Goal: Information Seeking & Learning: Learn about a topic

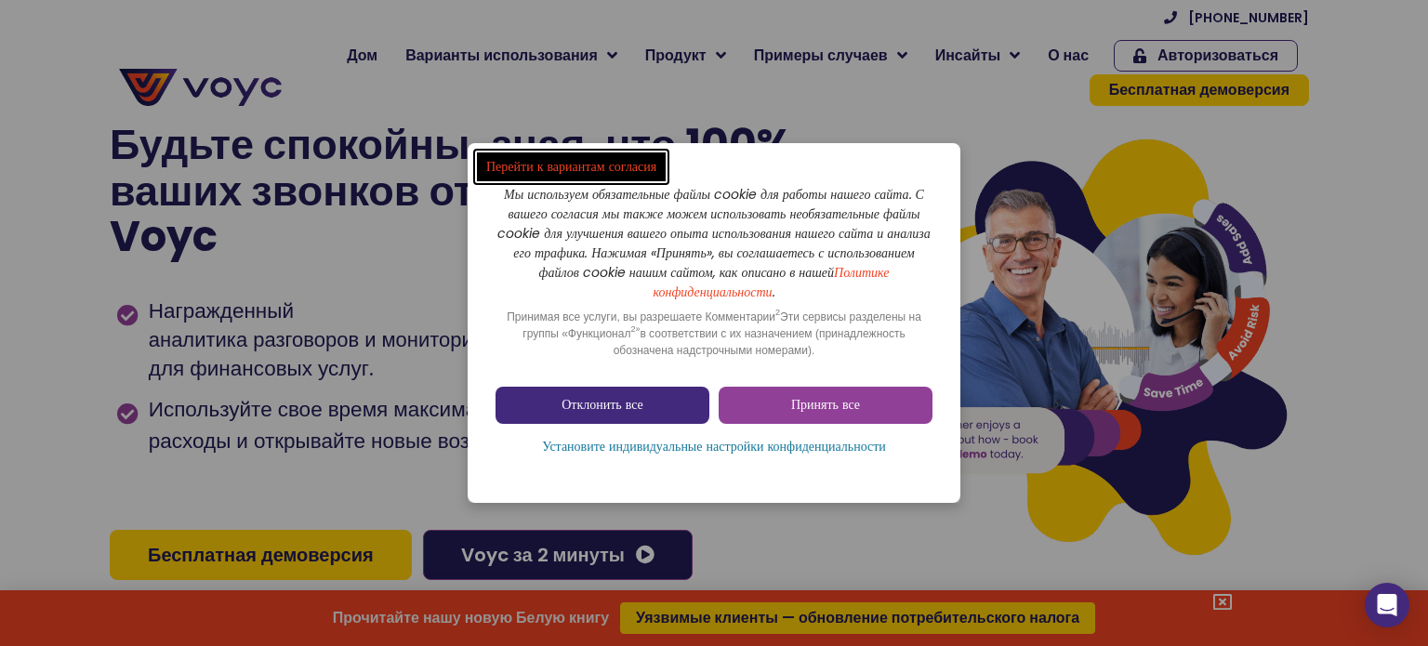
click at [662, 400] on link "Отклонить все" at bounding box center [602, 405] width 214 height 37
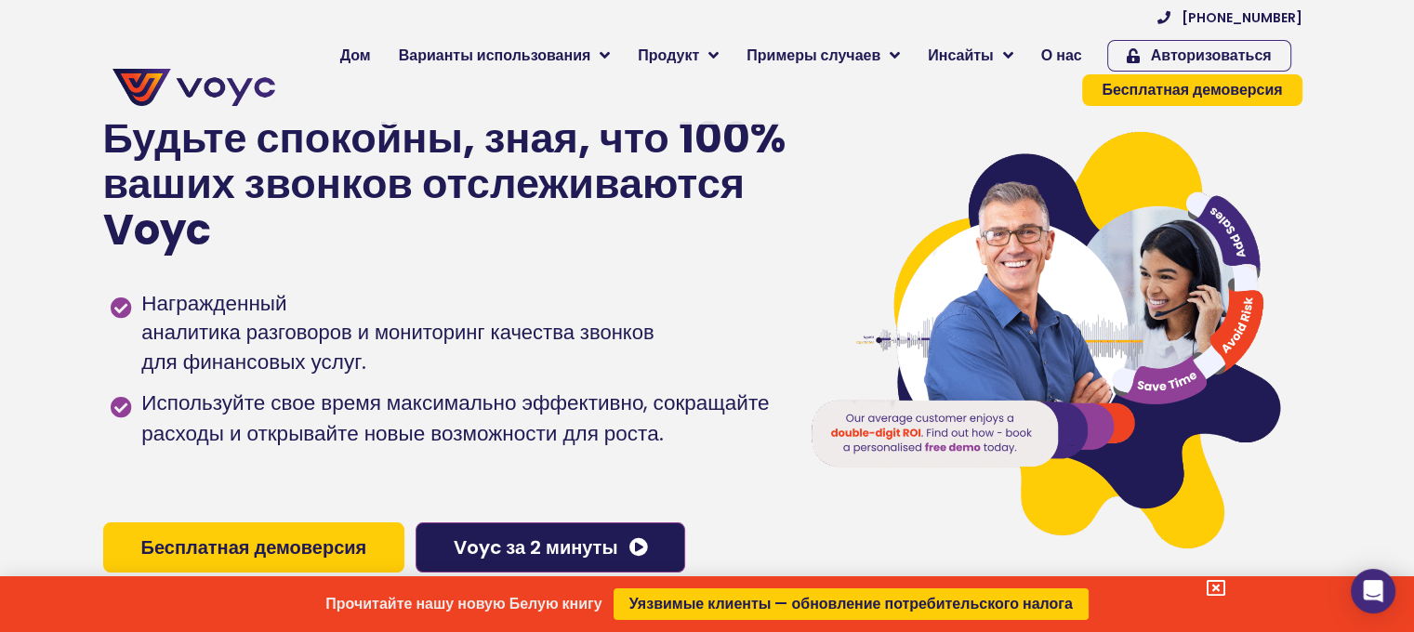
click at [499, 59] on div "Прочитайте нашу новую Белую книгу Уязвимые клиенты — обновление потребительског…" at bounding box center [707, 316] width 1414 height 632
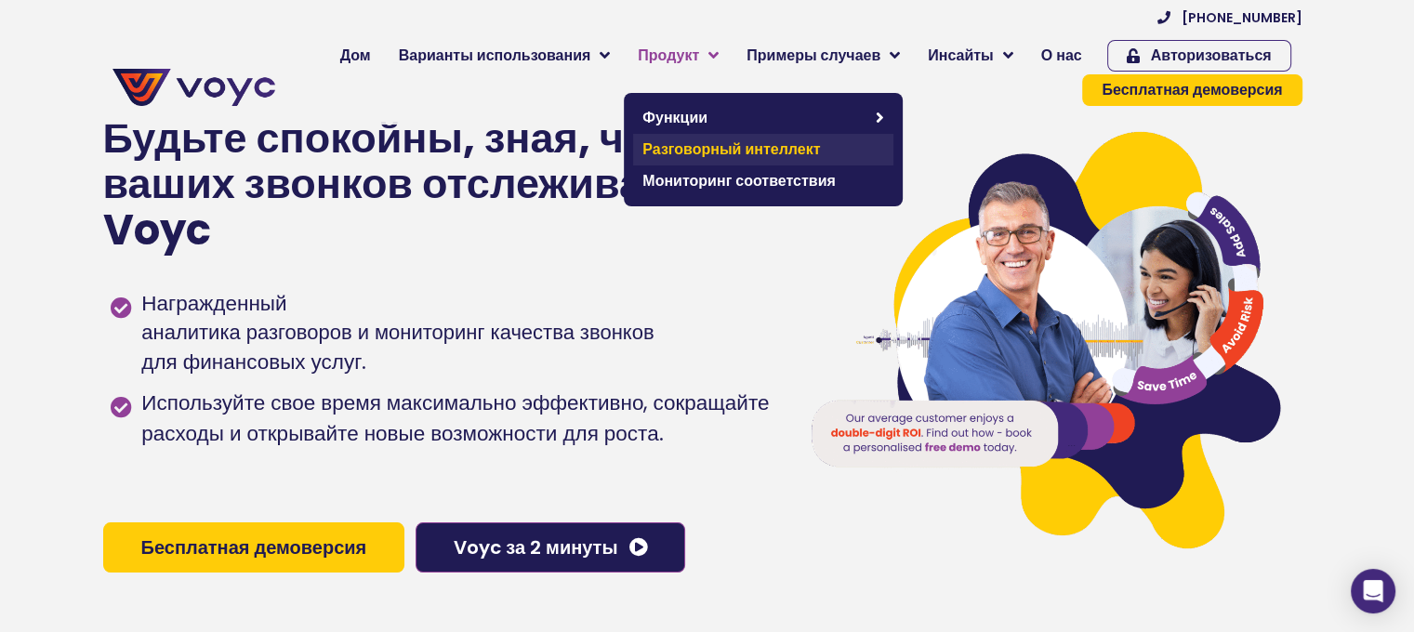
click at [751, 150] on font "Разговорный интеллект" at bounding box center [731, 148] width 178 height 21
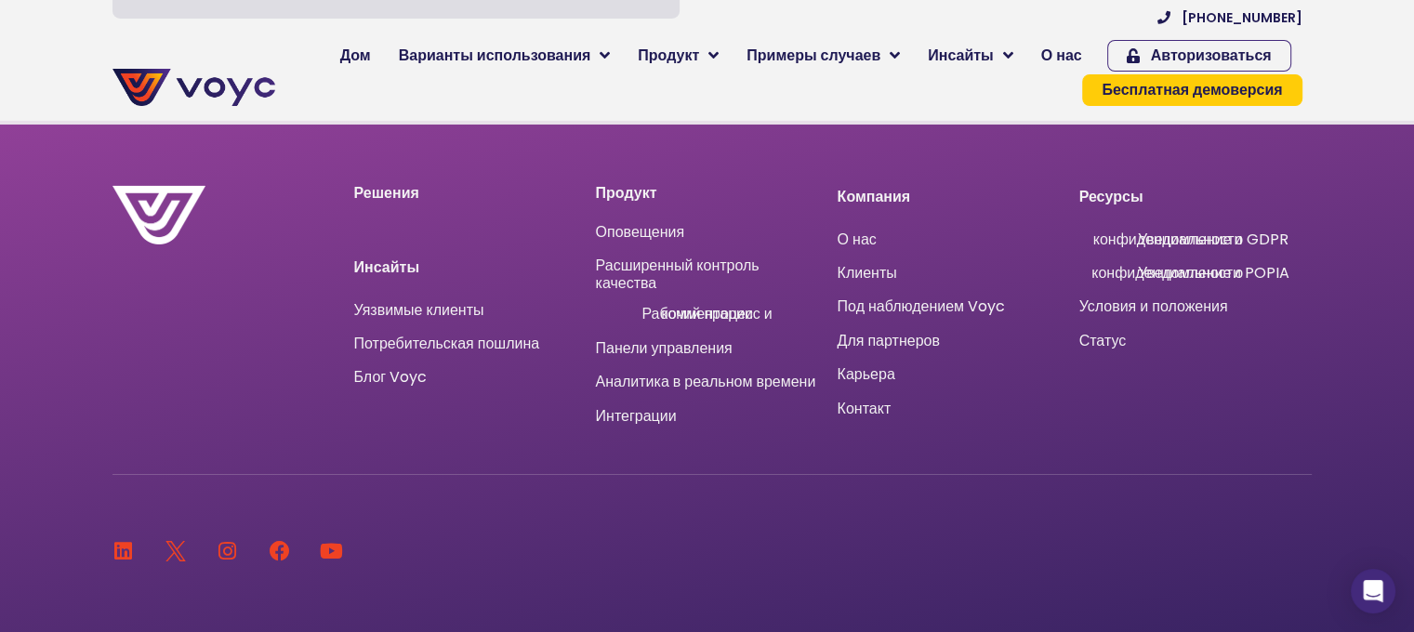
scroll to position [6227, 0]
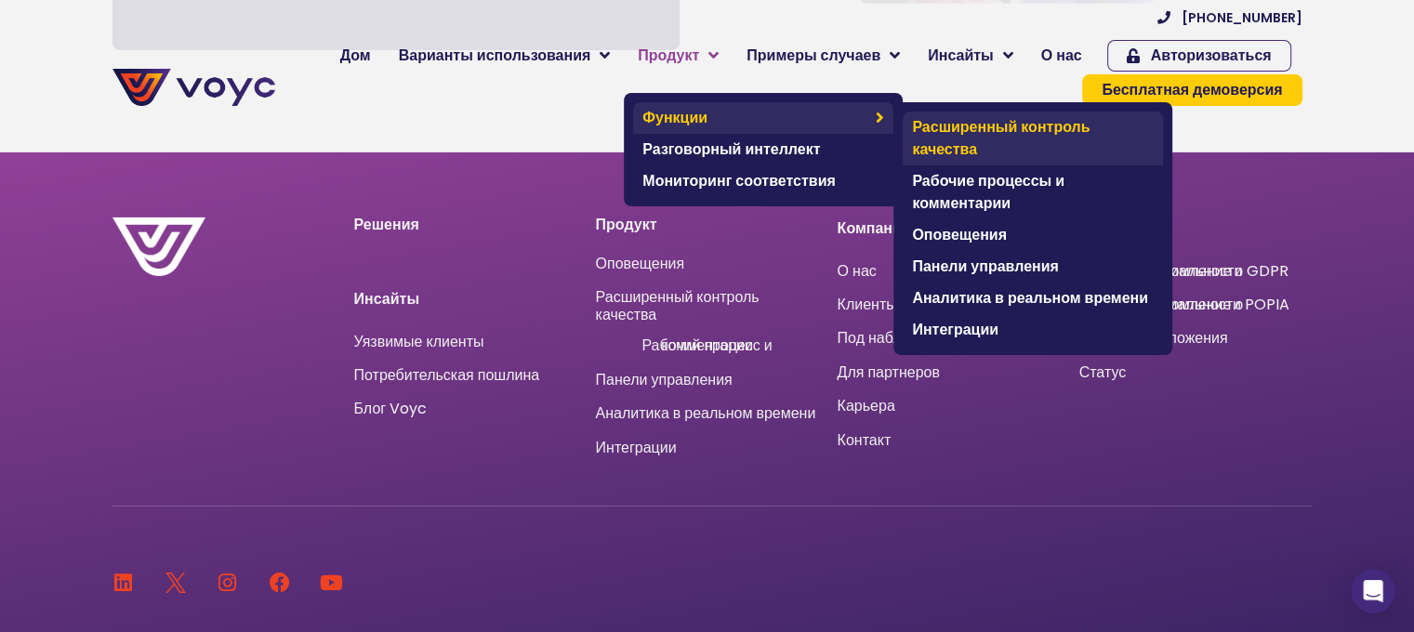
click at [1033, 135] on font "Расширенный контроль качества" at bounding box center [1001, 138] width 178 height 44
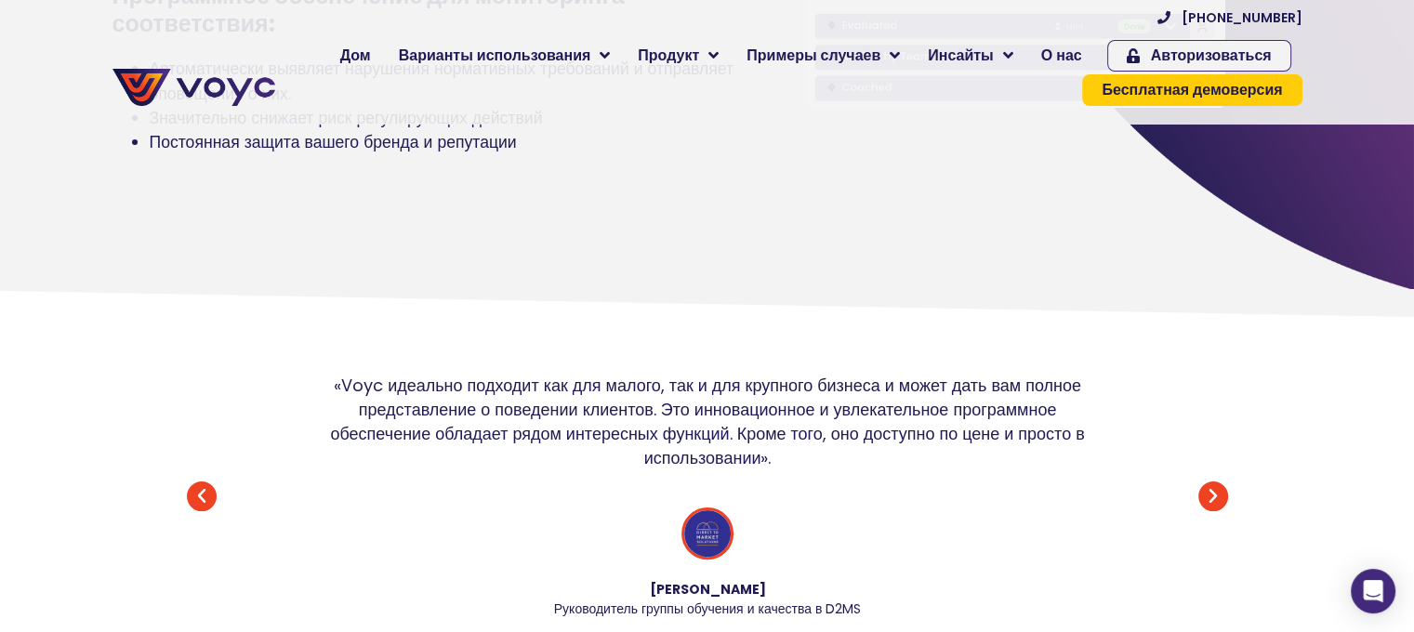
scroll to position [372, 0]
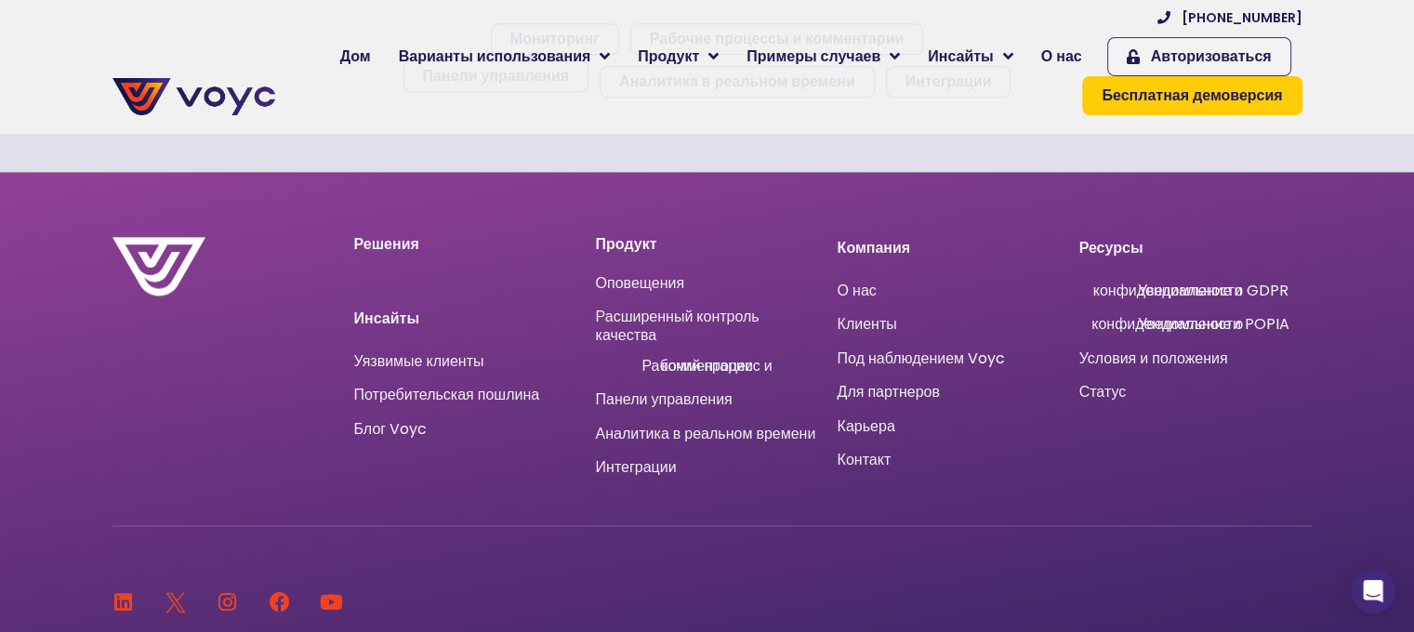
scroll to position [2231, 0]
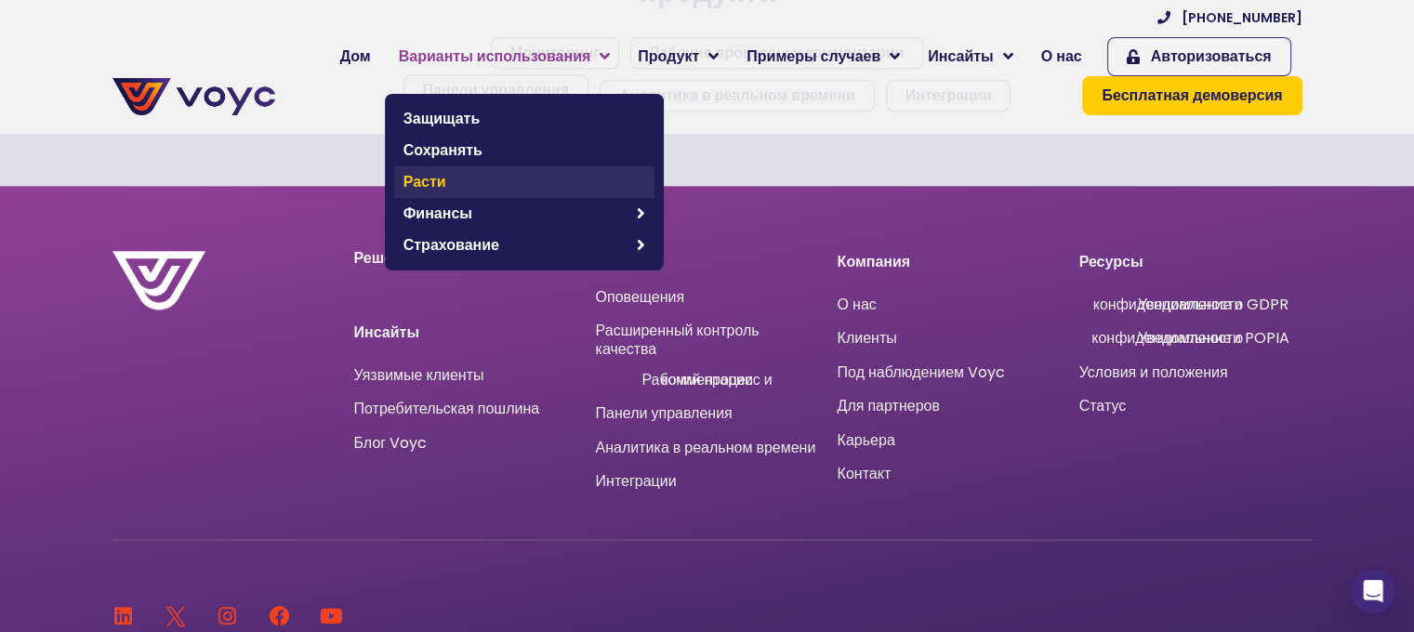
click at [561, 185] on span "Расти" at bounding box center [524, 182] width 242 height 22
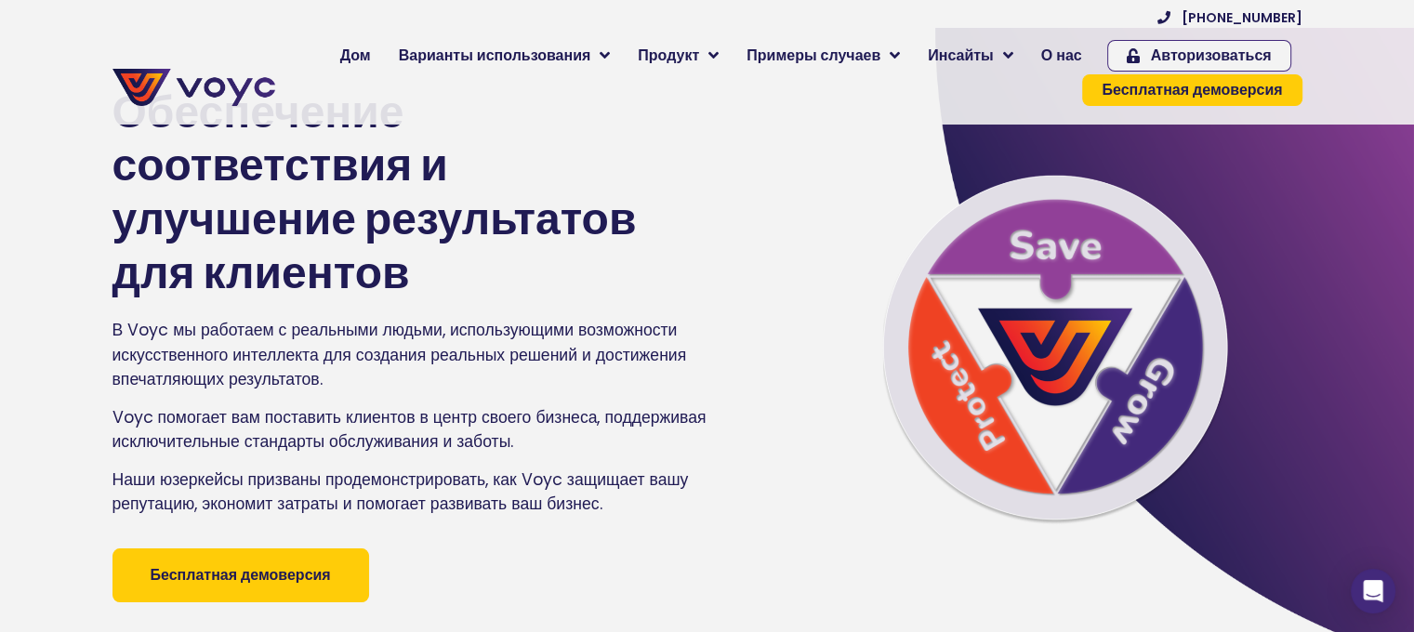
click at [227, 79] on img at bounding box center [193, 87] width 163 height 37
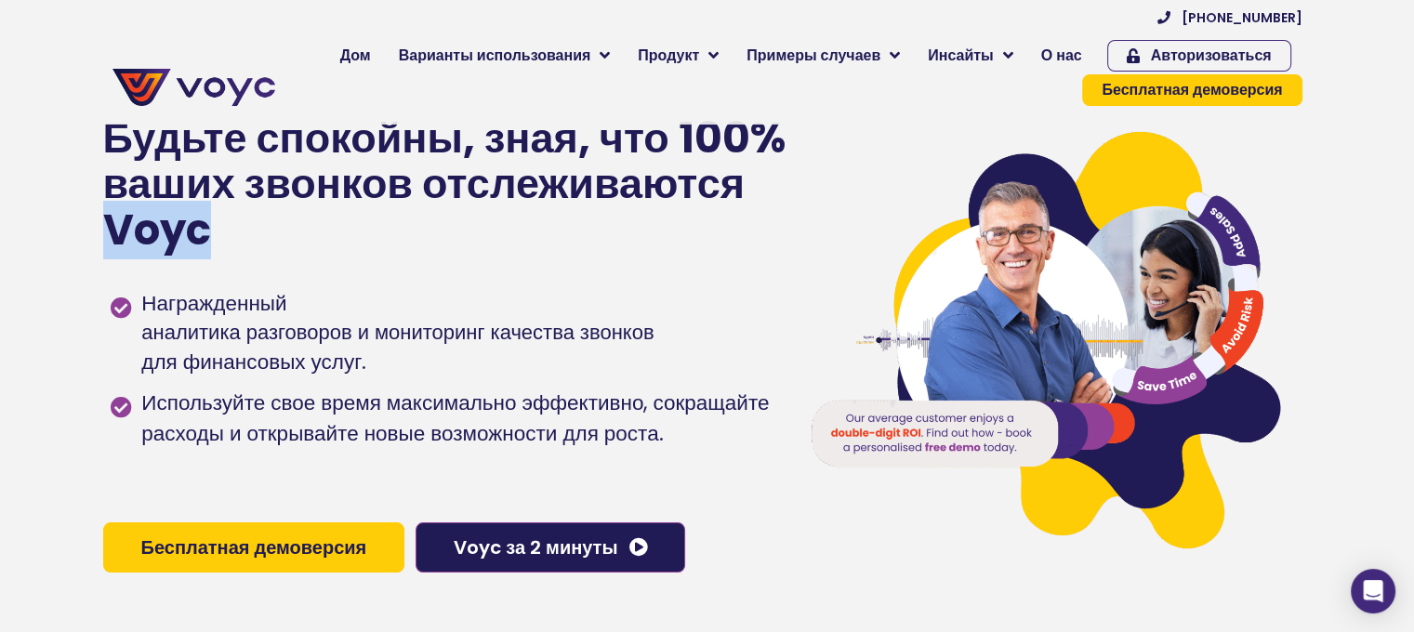
drag, startPoint x: 257, startPoint y: 231, endPoint x: 85, endPoint y: 223, distance: 172.2
click at [85, 223] on section "Будьте спокойны, зная, что 100% ваших звонков отслеживаются Voyc Награжденный а…" at bounding box center [707, 344] width 1414 height 632
copy font "Voyc"
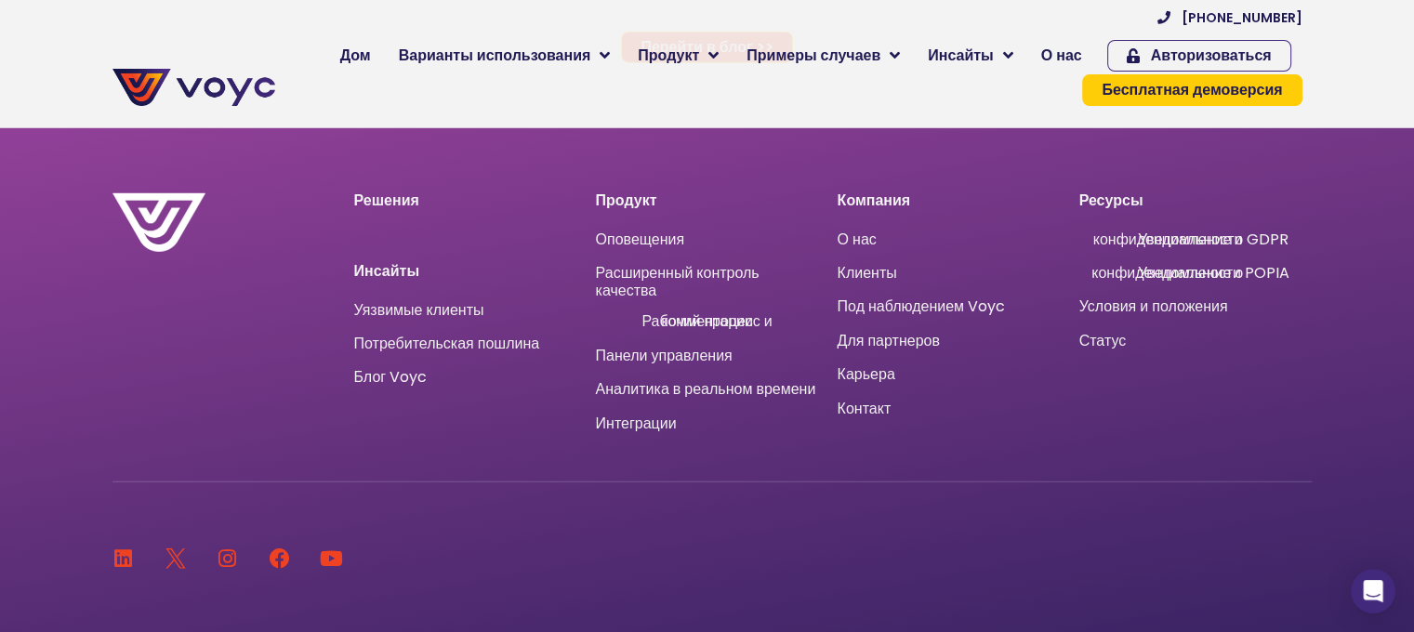
scroll to position [12384, 0]
